Goal: Task Accomplishment & Management: Use online tool/utility

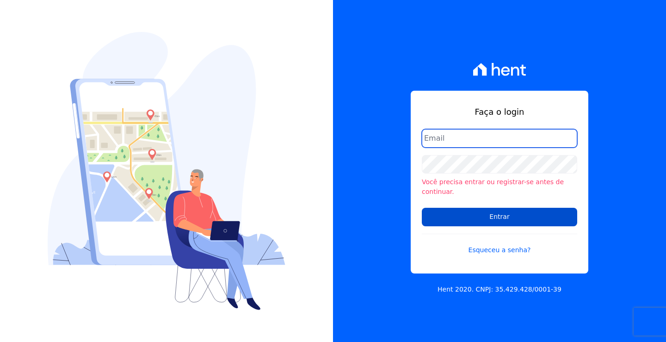
type input "[EMAIL_ADDRESS][DOMAIN_NAME]"
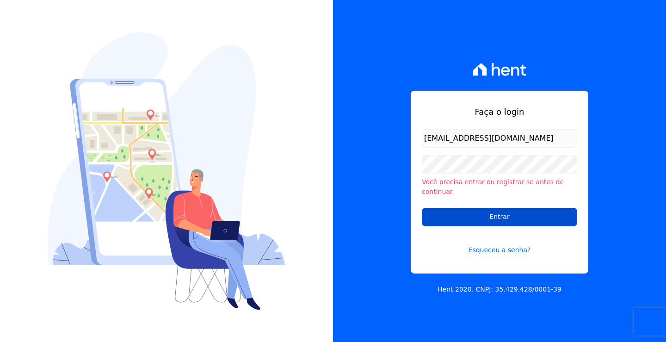
click at [499, 212] on input "Entrar" at bounding box center [500, 217] width 156 height 19
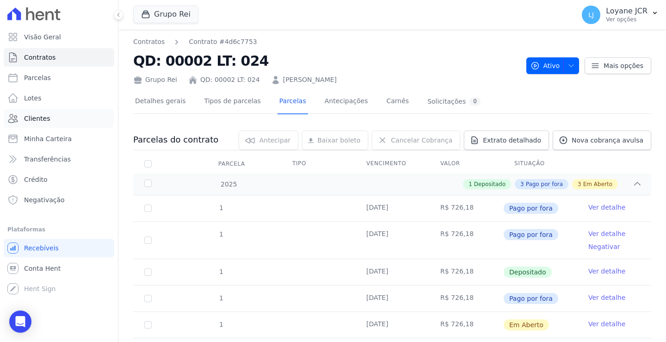
click at [51, 115] on link "Clientes" at bounding box center [59, 118] width 111 height 19
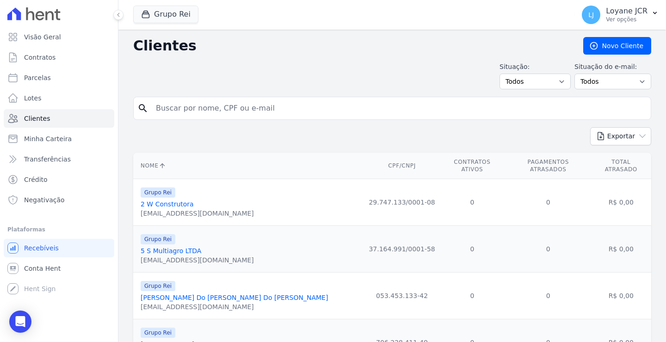
click at [169, 107] on input "search" at bounding box center [398, 108] width 497 height 19
type input "[PERSON_NAME]"
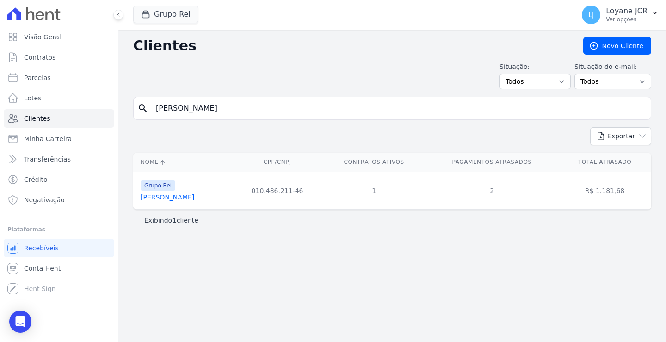
click at [149, 198] on link "[PERSON_NAME]" at bounding box center [168, 196] width 54 height 7
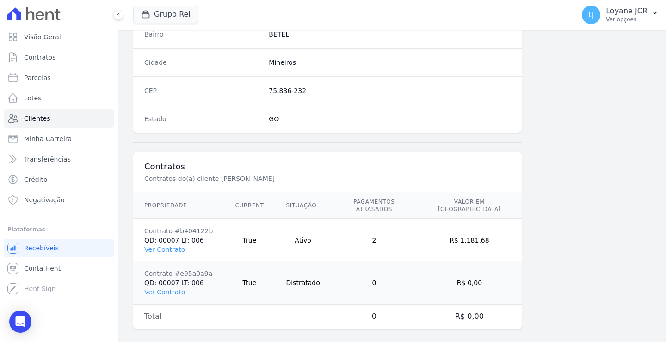
scroll to position [567, 0]
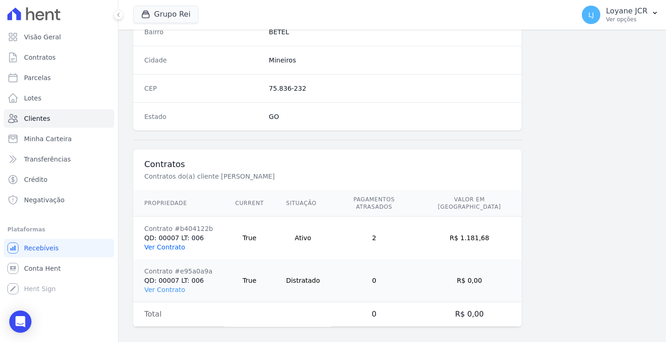
click at [164, 243] on link "Ver Contrato" at bounding box center [164, 246] width 41 height 7
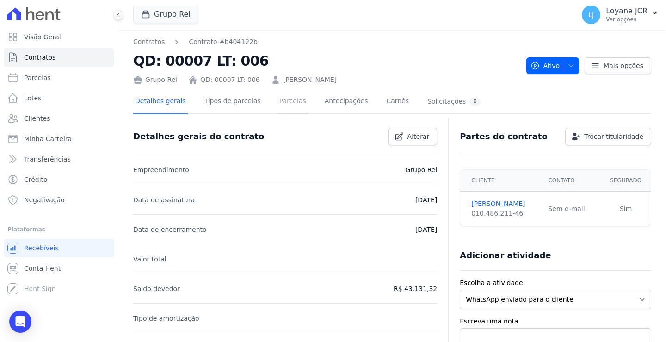
click at [278, 99] on link "Parcelas" at bounding box center [293, 102] width 31 height 25
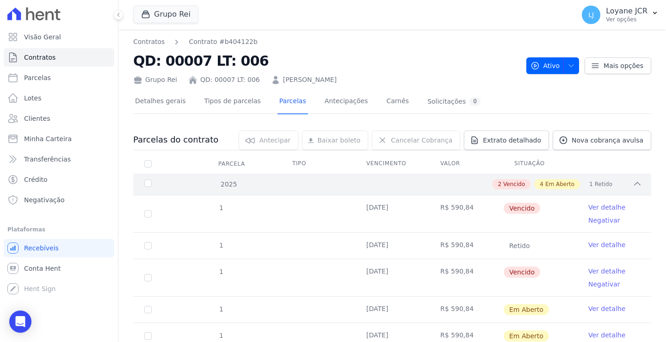
click at [147, 186] on div "2025" at bounding box center [165, 185] width 45 height 10
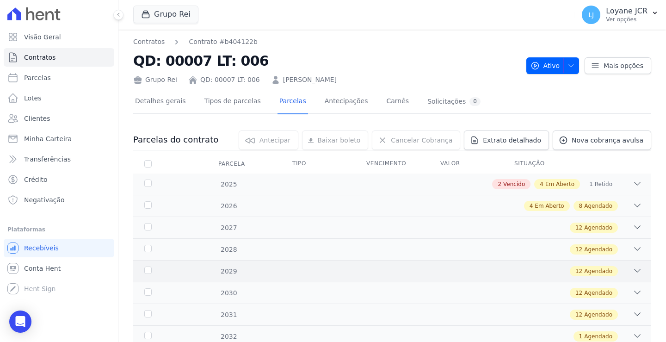
scroll to position [33, 0]
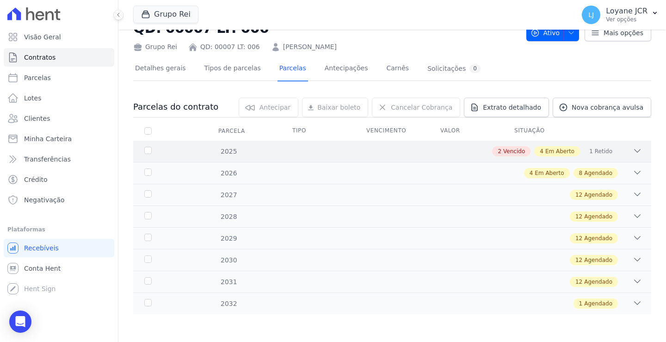
click at [633, 149] on icon at bounding box center [637, 150] width 9 height 9
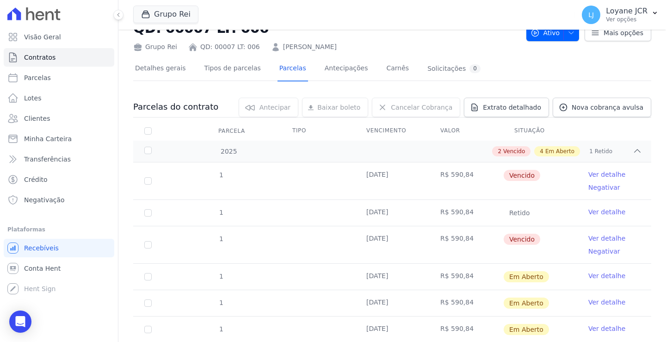
click at [148, 185] on td "1" at bounding box center [148, 180] width 30 height 37
click at [149, 178] on input "checkbox" at bounding box center [147, 180] width 7 height 7
checkbox input "true"
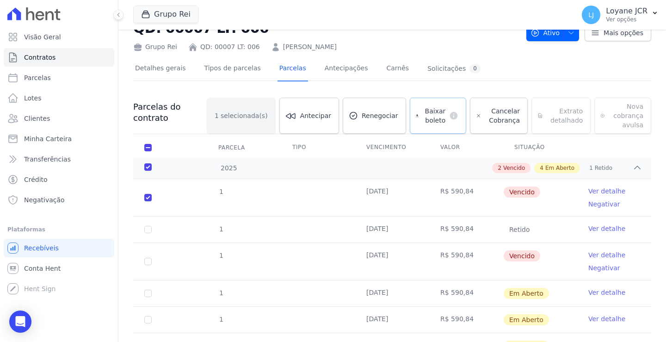
click at [423, 118] on span "Baixar boleto" at bounding box center [434, 115] width 23 height 19
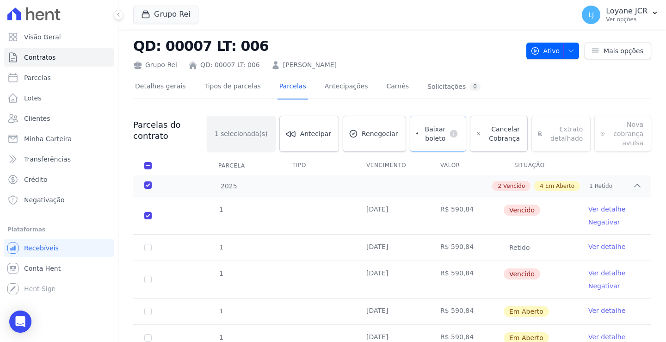
scroll to position [0, 0]
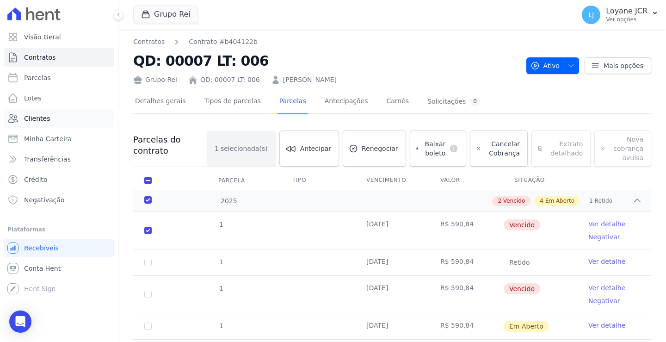
click at [22, 115] on link "Clientes" at bounding box center [59, 118] width 111 height 19
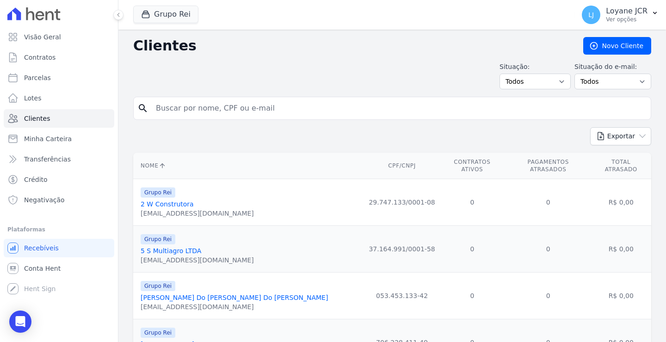
click at [171, 106] on input "search" at bounding box center [398, 108] width 497 height 19
type input "[PERSON_NAME]"
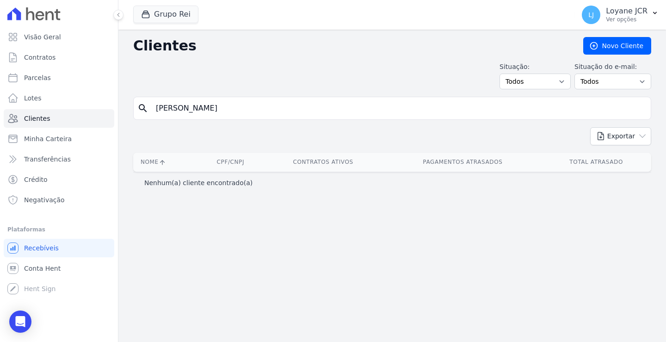
click at [267, 109] on input "[PERSON_NAME]" at bounding box center [398, 108] width 497 height 19
type input "[PERSON_NAME]"
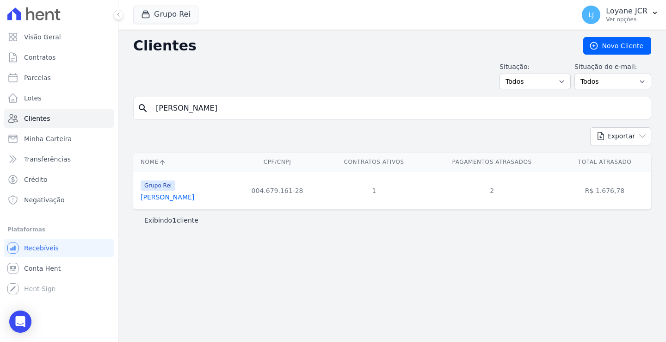
click at [156, 198] on link "[PERSON_NAME]" at bounding box center [168, 196] width 54 height 7
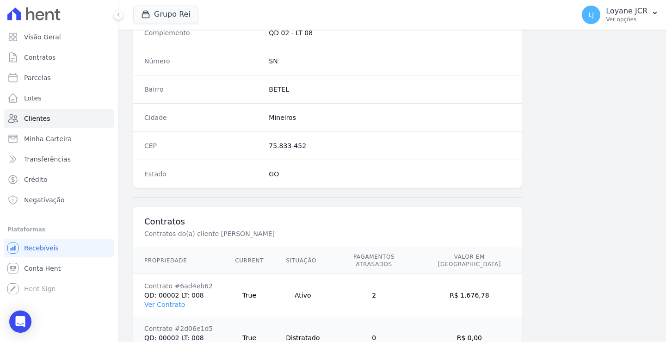
scroll to position [567, 0]
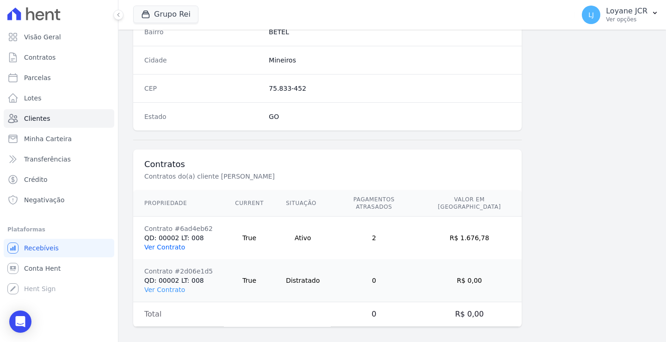
click at [161, 243] on link "Ver Contrato" at bounding box center [164, 246] width 41 height 7
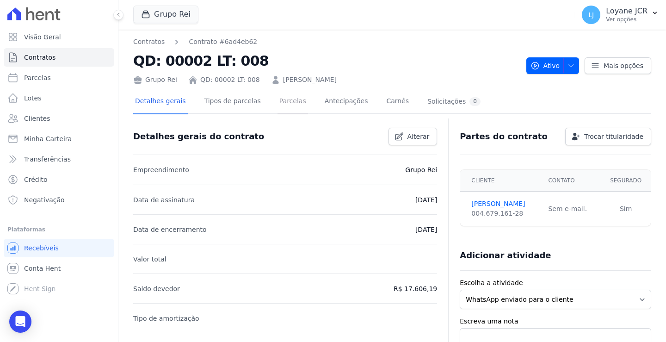
click at [282, 98] on link "Parcelas" at bounding box center [293, 102] width 31 height 25
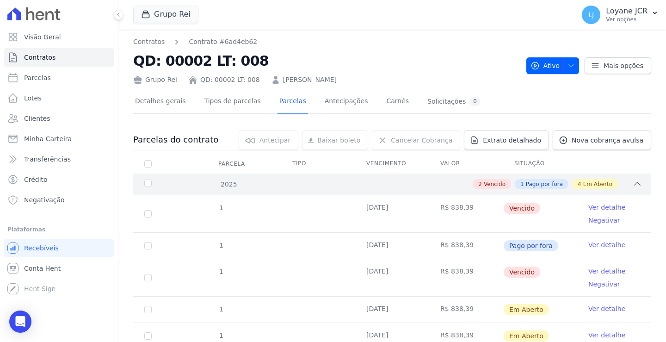
click at [149, 184] on div "2025" at bounding box center [165, 185] width 45 height 10
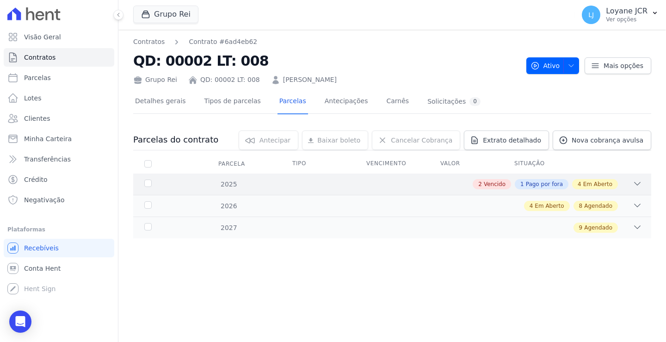
click at [638, 182] on icon at bounding box center [637, 183] width 9 height 9
